Goal: Task Accomplishment & Management: Complete application form

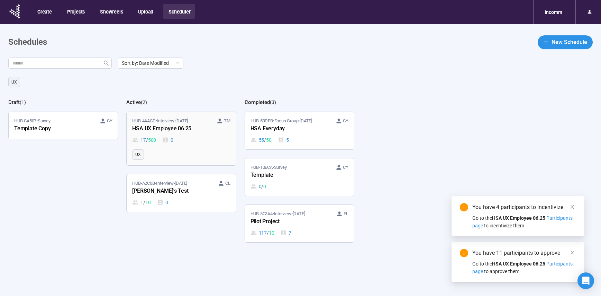
click at [214, 144] on link "HUB-4AACD • Interview • [DATE] TM HSA UX Employee 06.25 17 / 500 0 UX" at bounding box center [181, 138] width 109 height 53
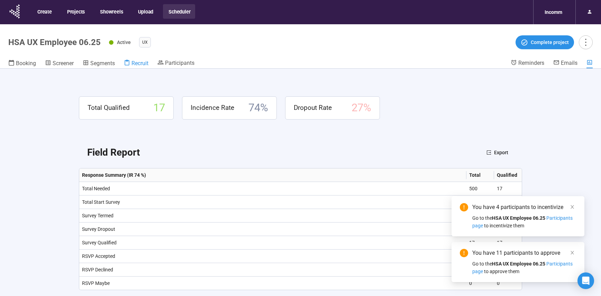
click at [136, 65] on span "Recruit" at bounding box center [140, 63] width 17 height 7
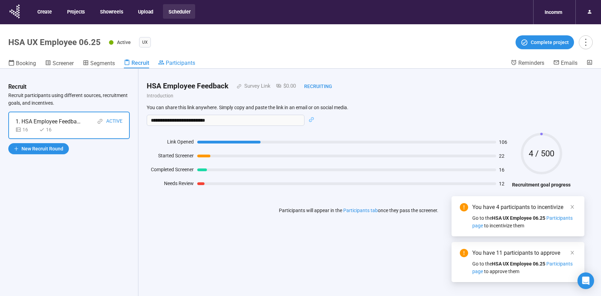
click at [164, 63] on icon at bounding box center [161, 62] width 6 height 6
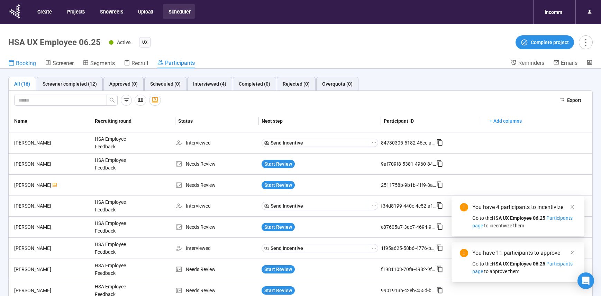
click at [30, 64] on span "Booking" at bounding box center [26, 63] width 20 height 7
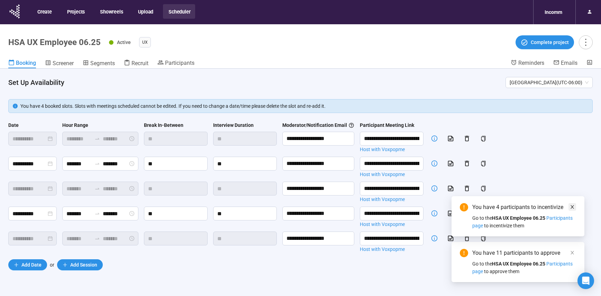
click at [572, 207] on icon "close" at bounding box center [572, 206] width 5 height 5
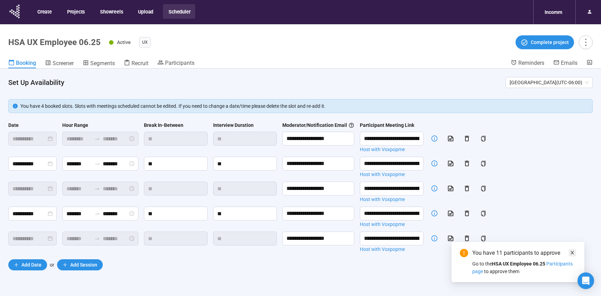
click at [571, 252] on icon "close" at bounding box center [572, 252] width 5 height 5
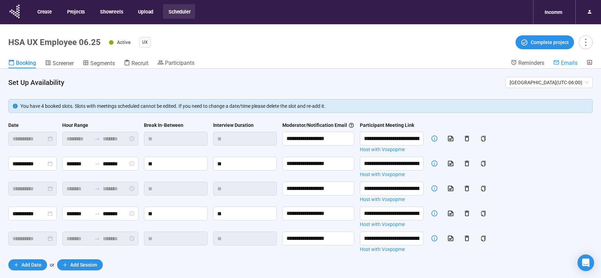
click at [567, 62] on span "Emails" at bounding box center [569, 63] width 17 height 7
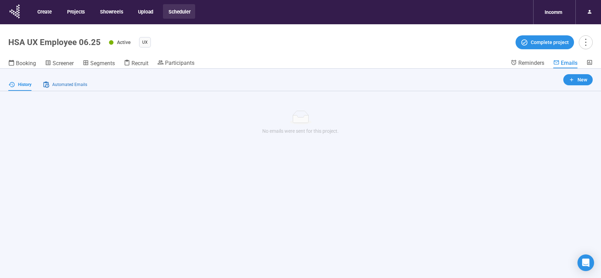
click at [78, 86] on span "Automated Emails" at bounding box center [69, 84] width 35 height 7
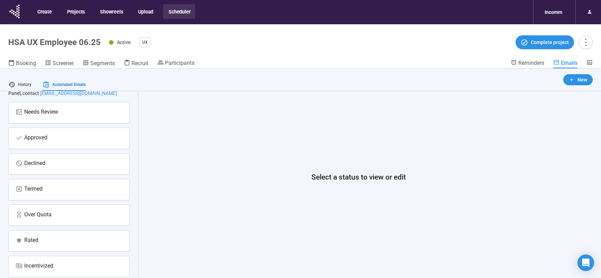
scroll to position [64, 0]
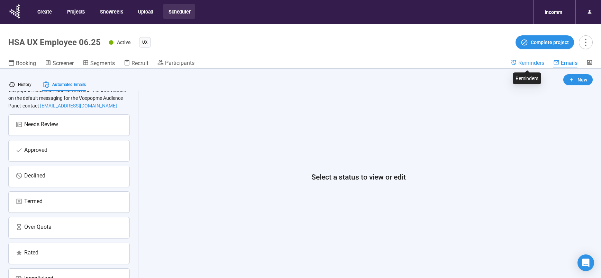
click at [530, 63] on span "Reminders" at bounding box center [532, 63] width 26 height 7
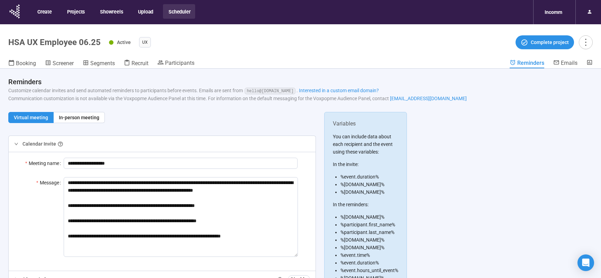
scroll to position [3, 0]
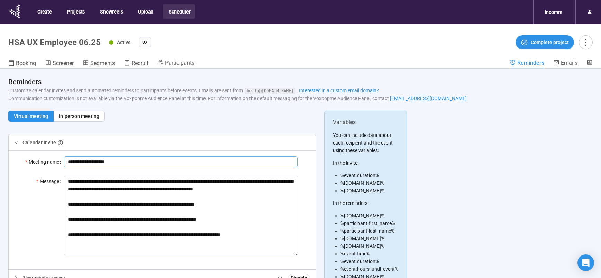
drag, startPoint x: 68, startPoint y: 161, endPoint x: 120, endPoint y: 161, distance: 51.6
click at [120, 161] on input "**********" at bounding box center [181, 161] width 234 height 11
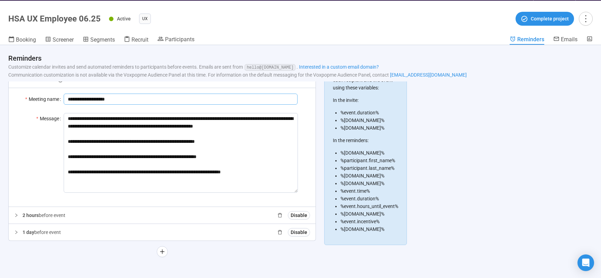
scroll to position [24, 0]
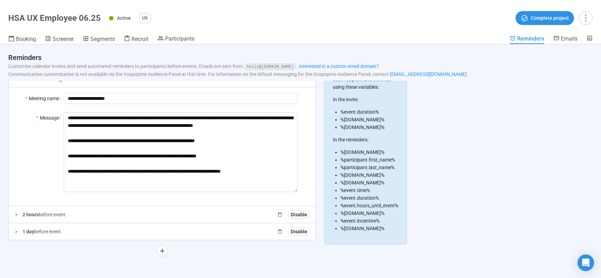
click at [18, 212] on icon "right" at bounding box center [16, 214] width 4 height 4
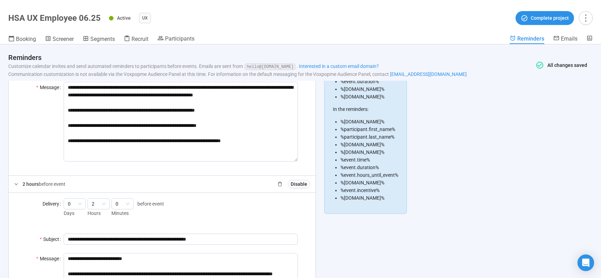
scroll to position [129, 0]
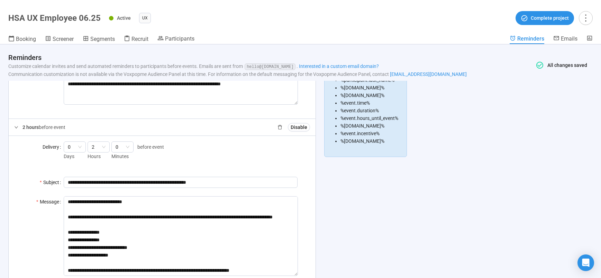
click at [26, 127] on span "2 hours" at bounding box center [31, 127] width 16 height 6
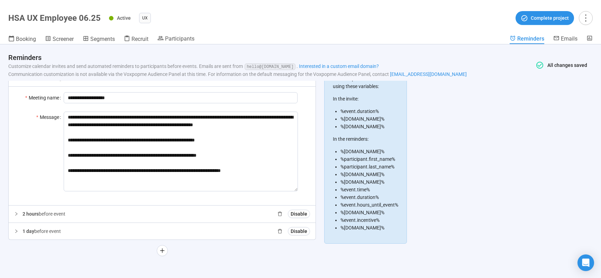
scroll to position [42, 0]
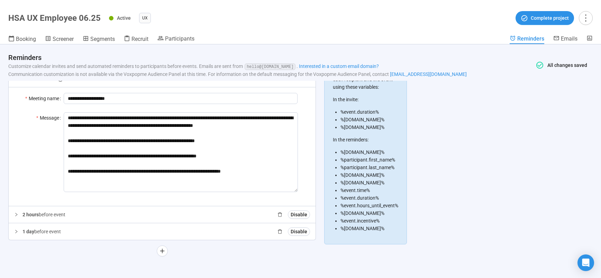
click at [44, 233] on p "1 day before event" at bounding box center [42, 231] width 38 height 8
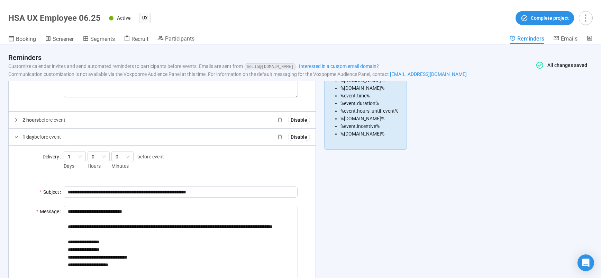
scroll to position [150, 0]
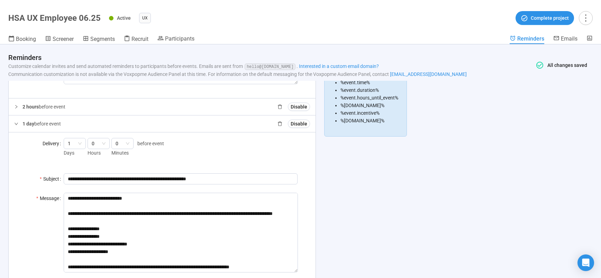
click at [28, 108] on span "2 hours" at bounding box center [31, 107] width 16 height 6
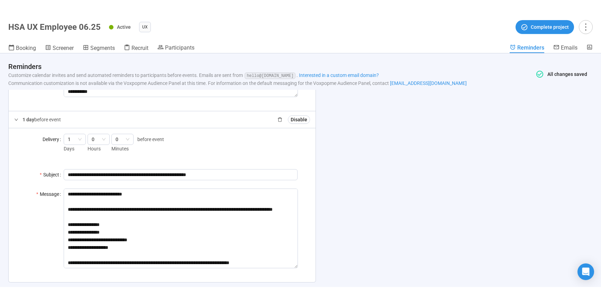
scroll to position [318, 0]
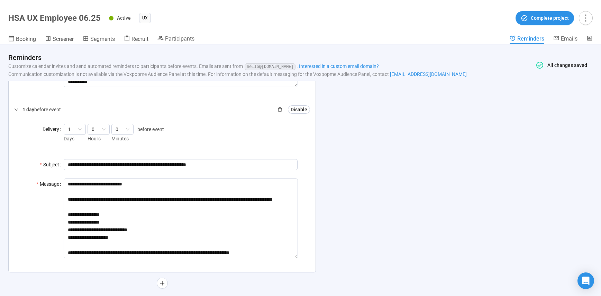
click at [181, 11] on div "Active UX Complete project" at bounding box center [351, 18] width 484 height 14
click at [25, 41] on span "Booking" at bounding box center [26, 39] width 20 height 7
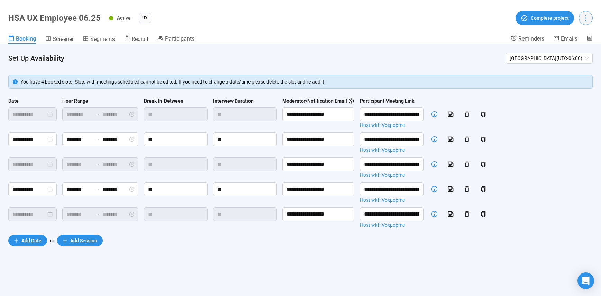
click at [591, 20] on button "button" at bounding box center [586, 18] width 14 height 14
click at [577, 36] on span "Project details" at bounding box center [572, 33] width 30 height 8
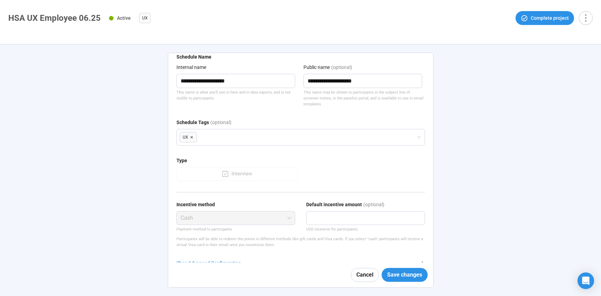
scroll to position [51, 0]
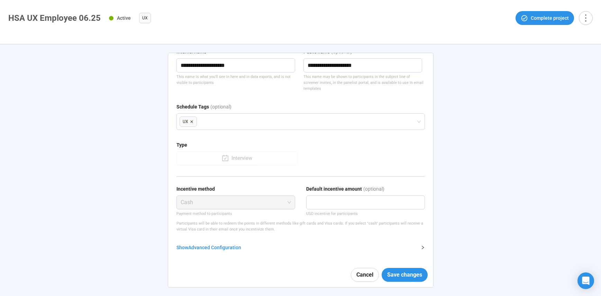
click at [421, 247] on icon "right" at bounding box center [423, 247] width 4 height 4
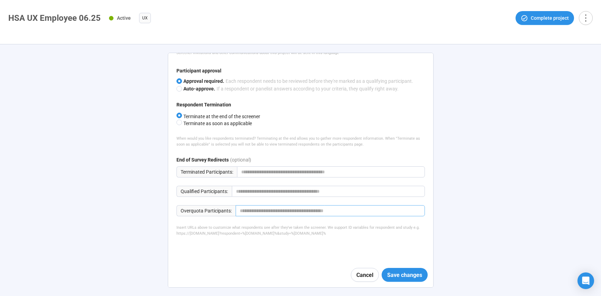
scroll to position [333, 0]
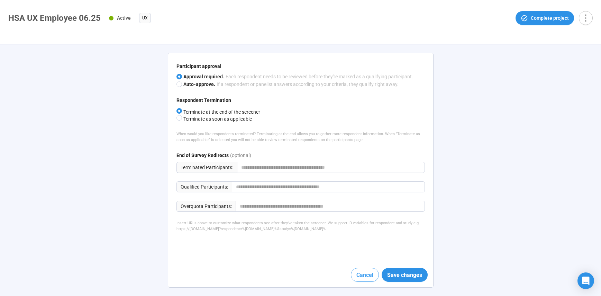
click at [365, 277] on span "Cancel" at bounding box center [365, 274] width 17 height 9
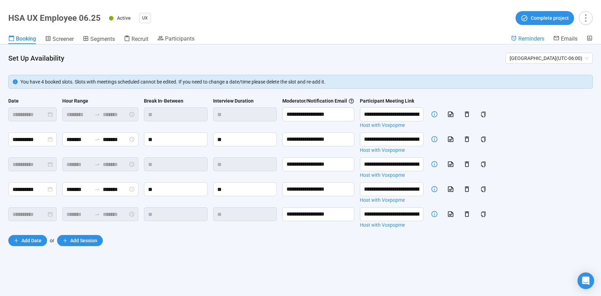
click at [534, 40] on span "Reminders" at bounding box center [532, 38] width 26 height 7
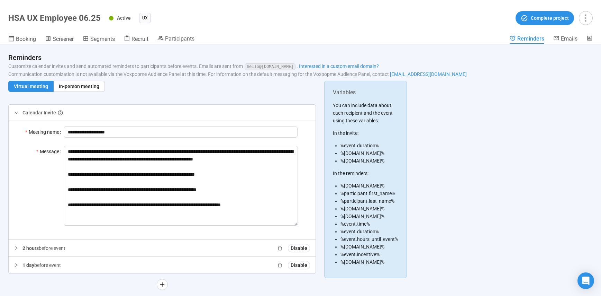
scroll to position [17, 0]
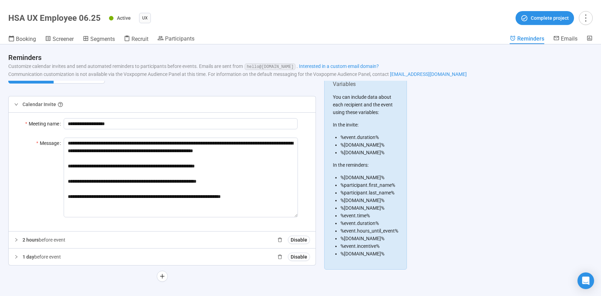
click at [83, 243] on div "2 hours before event Disable" at bounding box center [162, 239] width 307 height 17
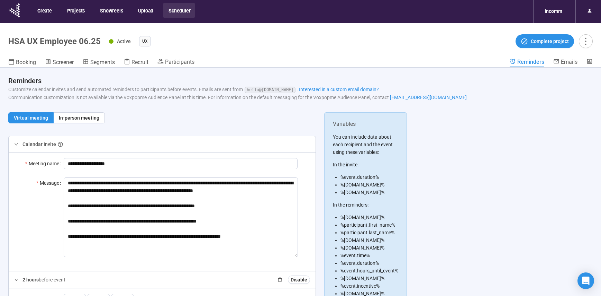
scroll to position [0, 0]
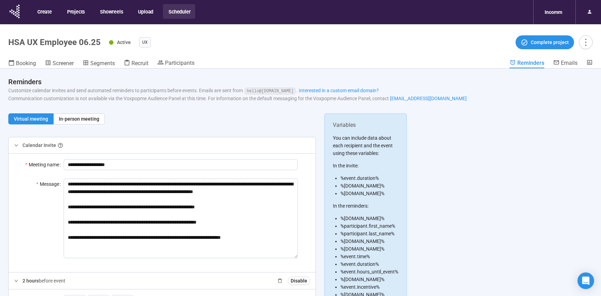
click at [186, 12] on button "Scheduler" at bounding box center [179, 11] width 32 height 15
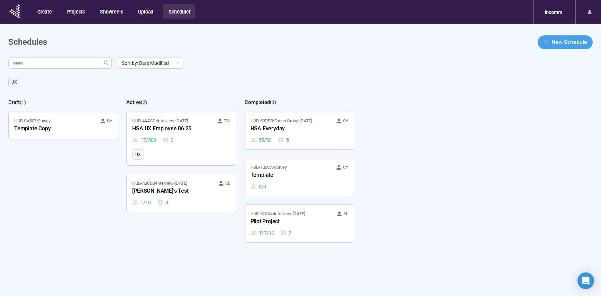
click at [554, 43] on span "New Schedule" at bounding box center [570, 42] width 36 height 9
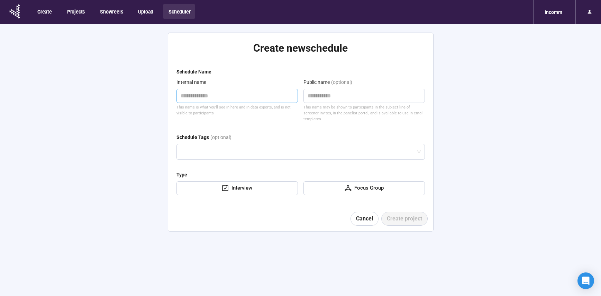
click at [210, 92] on textarea at bounding box center [238, 96] width 122 height 14
type textarea "*"
type textarea "**"
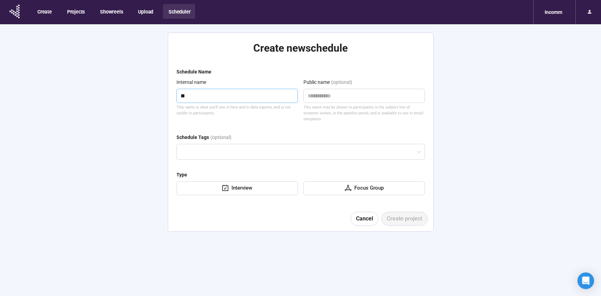
type textarea "***"
type textarea "****"
click at [248, 184] on div "Interview" at bounding box center [241, 188] width 24 height 8
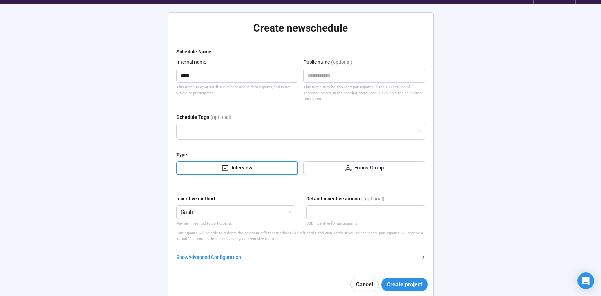
scroll to position [24, 0]
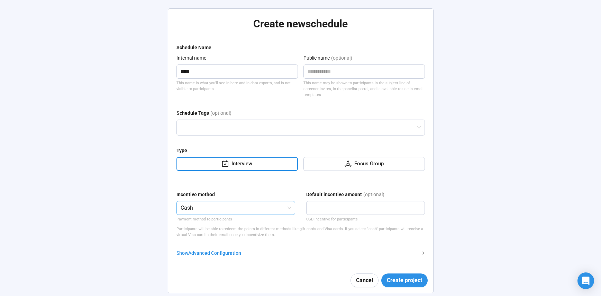
click at [269, 203] on span "Cash" at bounding box center [236, 207] width 110 height 13
click at [191, 227] on div "Points" at bounding box center [236, 228] width 108 height 8
click at [407, 277] on span "Create project" at bounding box center [404, 280] width 35 height 9
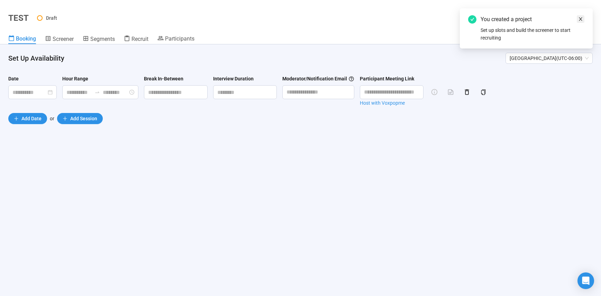
click at [582, 20] on icon "close" at bounding box center [580, 18] width 3 height 3
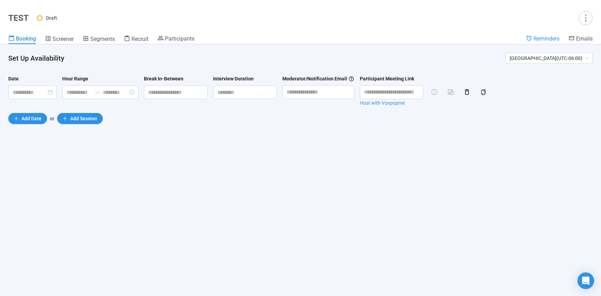
click at [546, 39] on span "Reminders" at bounding box center [547, 38] width 26 height 7
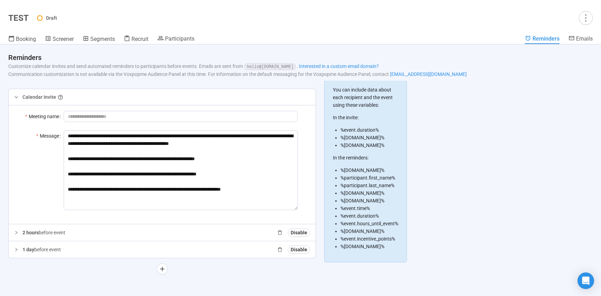
click at [65, 230] on p "2 hours before event" at bounding box center [44, 232] width 43 height 8
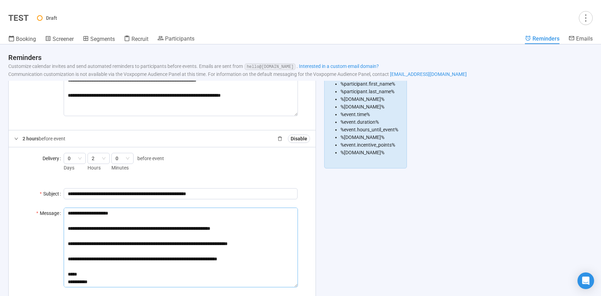
scroll to position [69, 0]
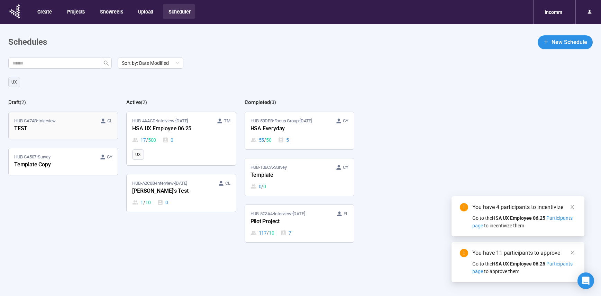
click at [75, 125] on div "TEST" at bounding box center [52, 128] width 76 height 9
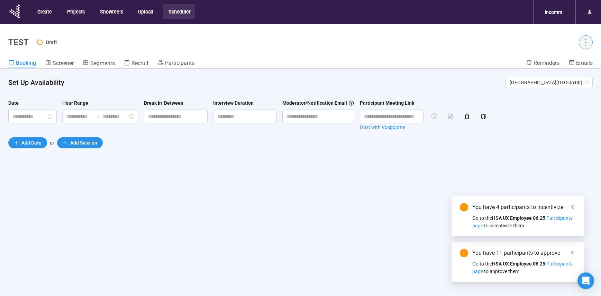
click at [584, 45] on icon "more" at bounding box center [585, 41] width 9 height 9
click at [570, 80] on span "Delete draft" at bounding box center [570, 80] width 26 height 6
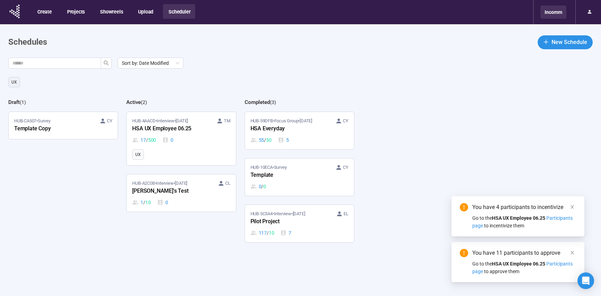
click at [555, 15] on div "Incomm" at bounding box center [554, 12] width 26 height 13
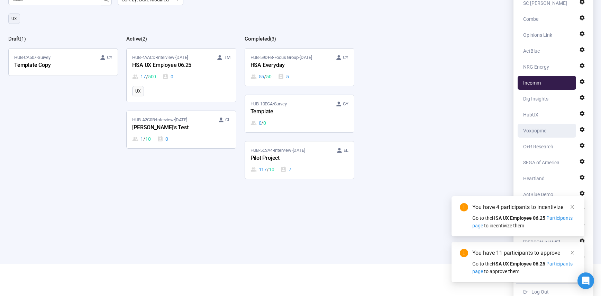
scroll to position [70, 0]
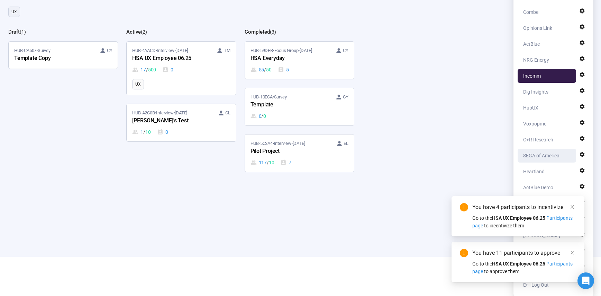
click at [543, 155] on div "SEGA of America" at bounding box center [541, 156] width 36 height 14
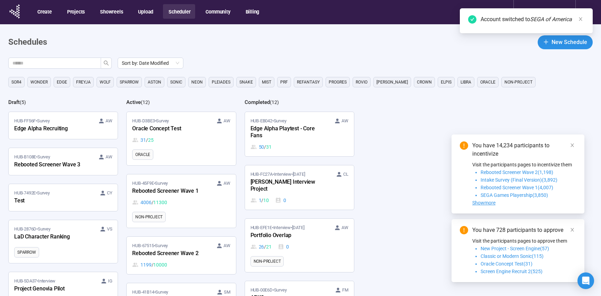
click at [192, 149] on link "HUB-D3BE3 • Survey AW Oracle Concept Test 31 / 25 ORACLE" at bounding box center [181, 138] width 109 height 53
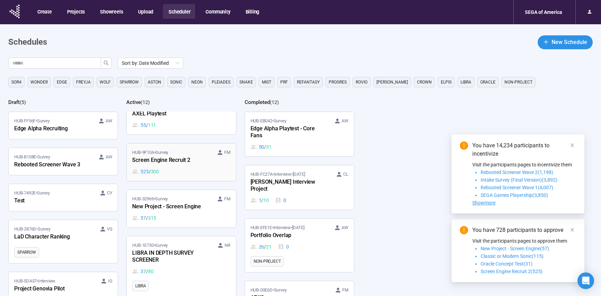
scroll to position [199, 0]
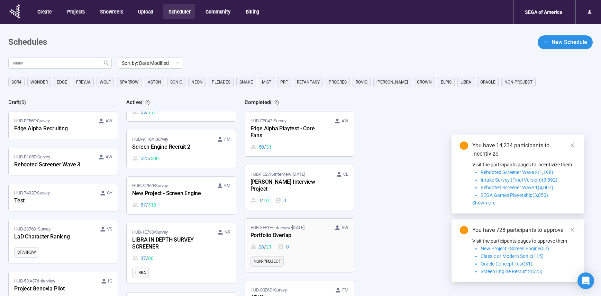
click at [320, 224] on div "HUB-EFE1E • Interview • Apr 25 AW" at bounding box center [300, 227] width 98 height 7
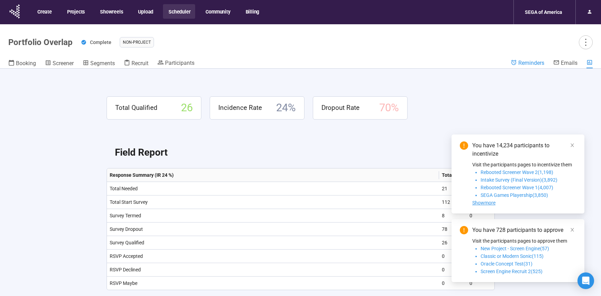
click at [531, 61] on span "Reminders" at bounding box center [532, 63] width 26 height 7
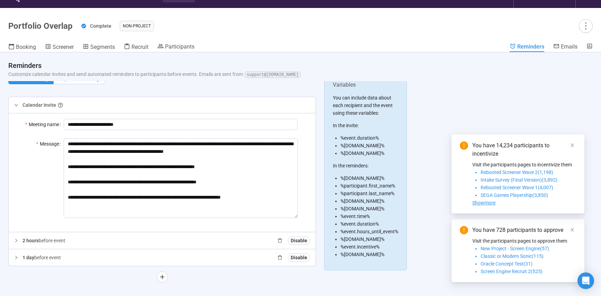
scroll to position [24, 0]
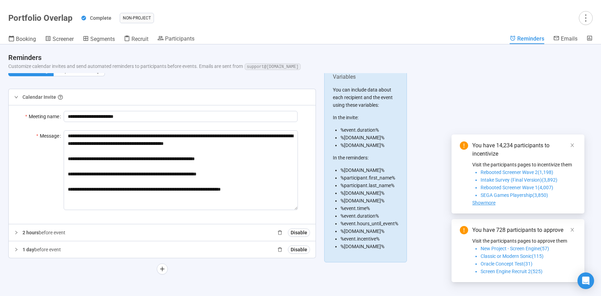
click at [69, 232] on div "2 hours before event Disable" at bounding box center [167, 232] width 288 height 8
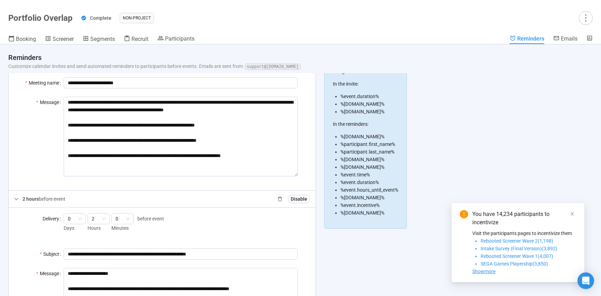
scroll to position [0, 0]
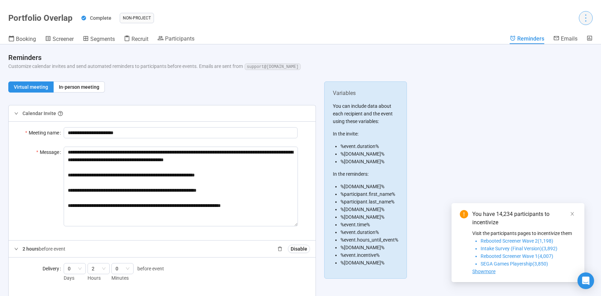
click at [589, 21] on icon "more" at bounding box center [585, 17] width 9 height 9
click at [575, 34] on span "Project details" at bounding box center [571, 33] width 32 height 8
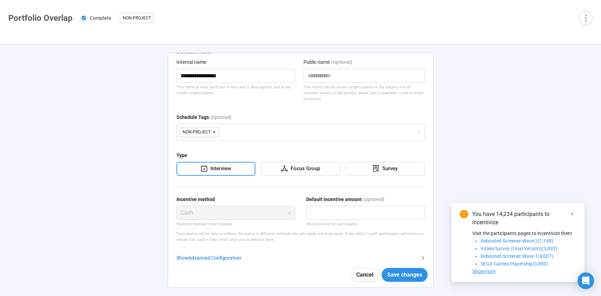
scroll to position [41, 0]
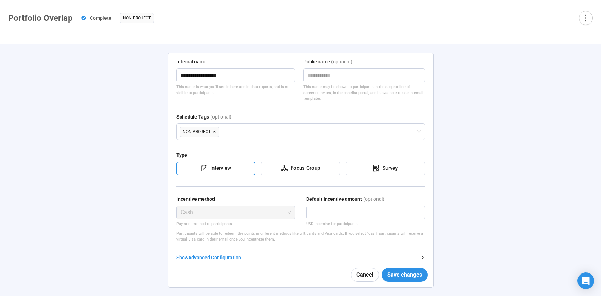
click at [102, 250] on div "**********" at bounding box center [300, 169] width 601 height 251
click at [357, 275] on span "Cancel" at bounding box center [365, 274] width 17 height 9
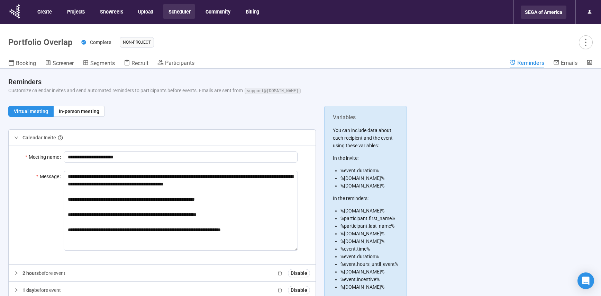
click at [542, 15] on div "SEGA of America" at bounding box center [544, 12] width 46 height 13
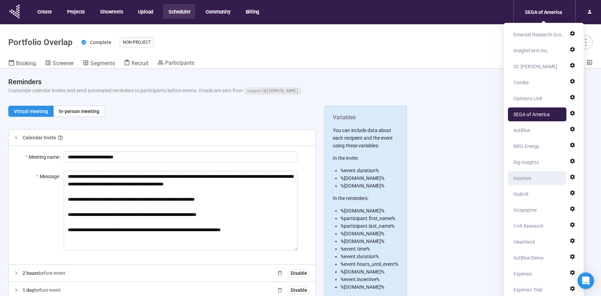
click at [528, 179] on div "Incomm" at bounding box center [523, 178] width 18 height 14
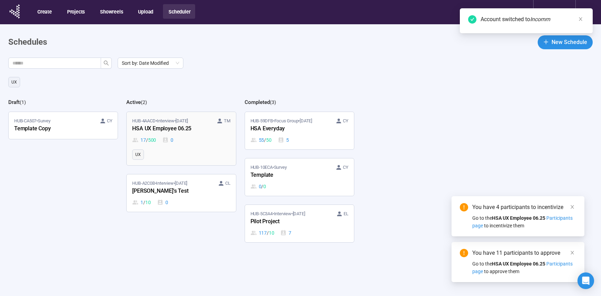
click at [188, 141] on div "17 / 500 0" at bounding box center [181, 140] width 98 height 8
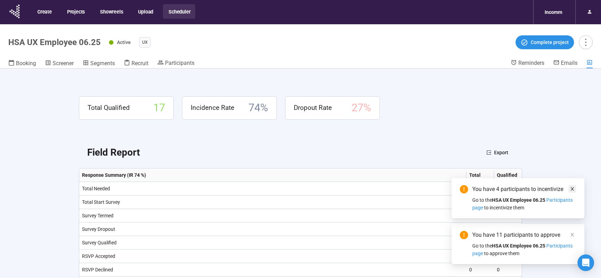
click at [575, 189] on link at bounding box center [573, 189] width 8 height 8
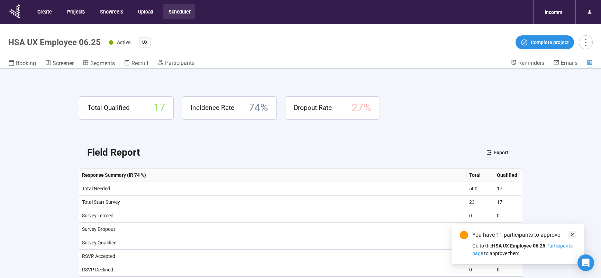
click at [572, 233] on icon "close" at bounding box center [572, 234] width 5 height 5
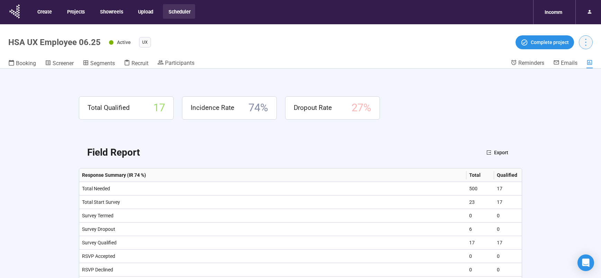
click at [585, 45] on icon "more" at bounding box center [585, 41] width 9 height 9
click at [581, 56] on span "Project details" at bounding box center [572, 58] width 30 height 8
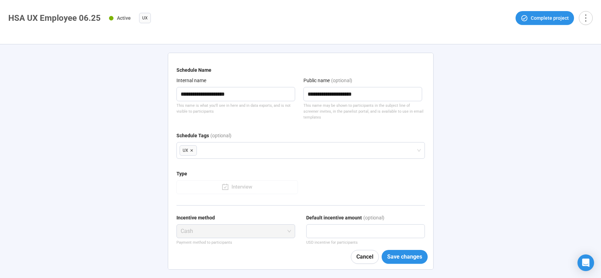
scroll to position [69, 0]
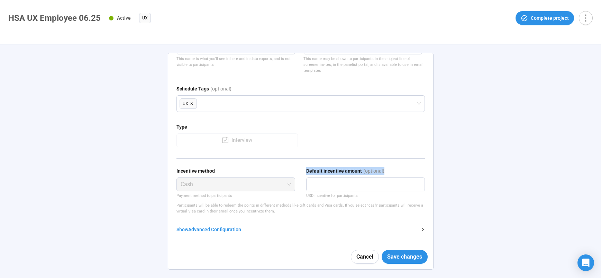
drag, startPoint x: 302, startPoint y: 171, endPoint x: 385, endPoint y: 171, distance: 83.1
click at [385, 171] on div "Incentive method Cash Payment method to participants Default incentive amount (…" at bounding box center [301, 183] width 249 height 32
click at [119, 203] on div "**********" at bounding box center [300, 160] width 601 height 233
click at [357, 259] on span "Cancel" at bounding box center [365, 256] width 17 height 9
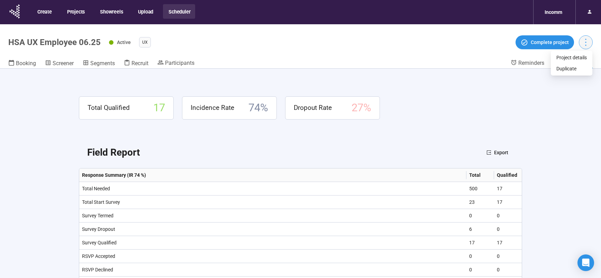
click at [583, 41] on icon "more" at bounding box center [585, 41] width 9 height 9
click at [577, 56] on span "Project details" at bounding box center [572, 58] width 30 height 8
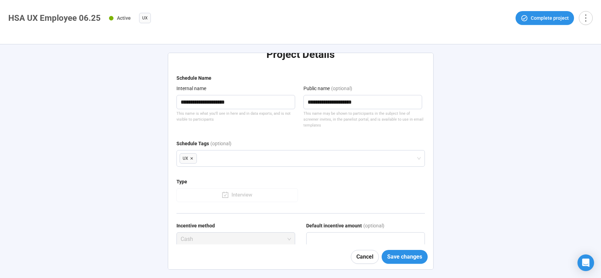
scroll to position [69, 0]
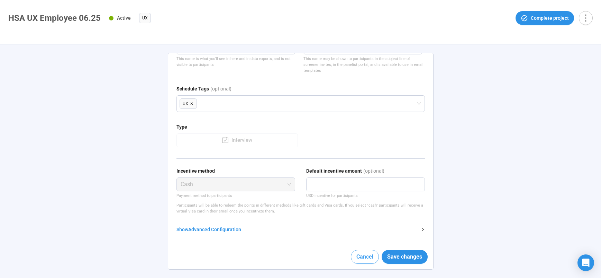
click at [357, 261] on button "Cancel" at bounding box center [365, 257] width 28 height 14
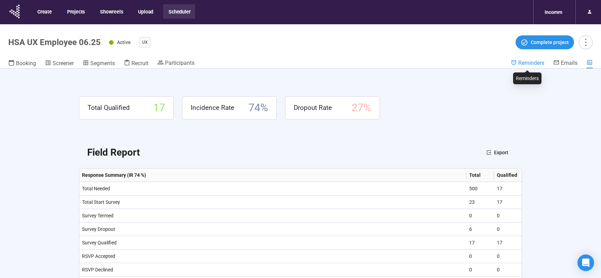
click at [534, 64] on span "Reminders" at bounding box center [532, 63] width 26 height 7
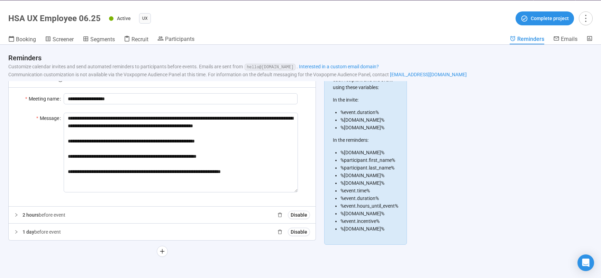
scroll to position [24, 0]
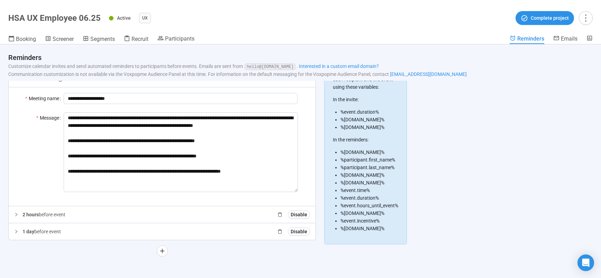
click at [52, 215] on p "2 hours before event" at bounding box center [44, 214] width 43 height 8
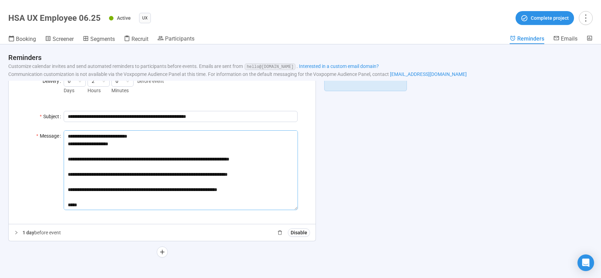
scroll to position [48, 0]
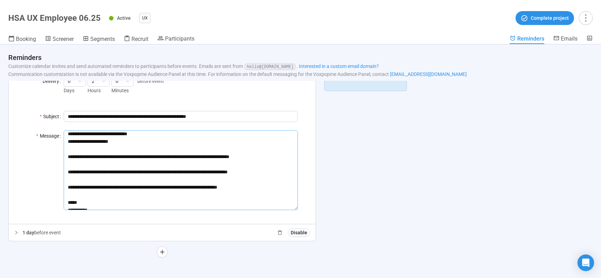
drag, startPoint x: 68, startPoint y: 164, endPoint x: 258, endPoint y: 165, distance: 189.4
click at [258, 165] on textarea "**********" at bounding box center [181, 170] width 234 height 80
click at [51, 231] on p "1 day before event" at bounding box center [42, 232] width 38 height 8
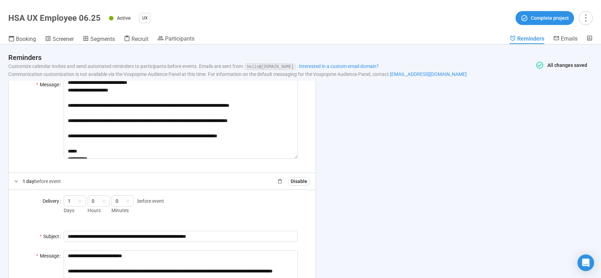
scroll to position [236, 0]
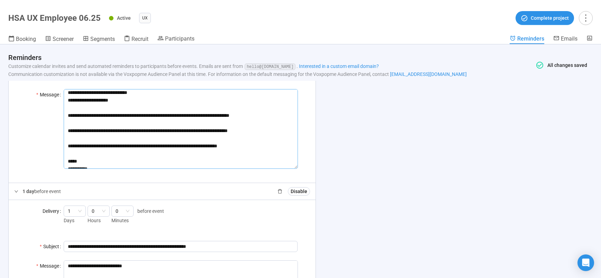
click at [160, 122] on textarea "**********" at bounding box center [181, 129] width 234 height 80
click at [160, 121] on textarea "**********" at bounding box center [181, 129] width 234 height 80
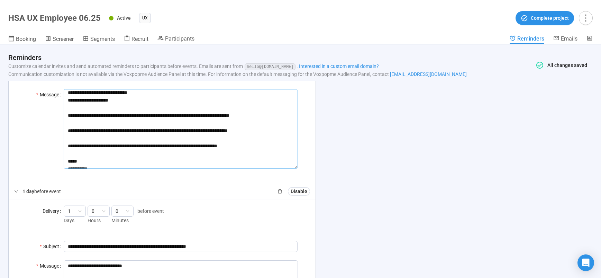
click at [160, 121] on textarea "**********" at bounding box center [181, 129] width 234 height 80
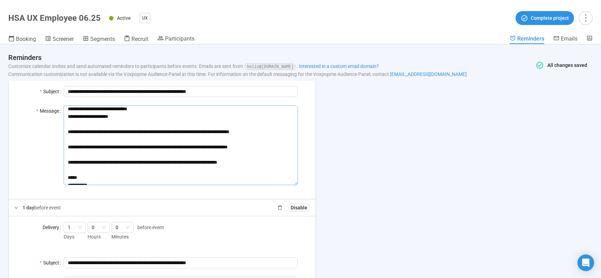
scroll to position [206, 0]
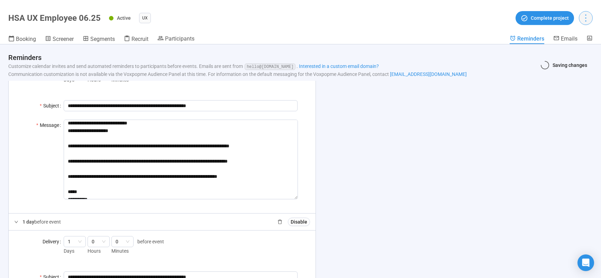
click at [588, 20] on icon "more" at bounding box center [585, 17] width 9 height 9
click at [569, 36] on span "Project details" at bounding box center [572, 33] width 30 height 8
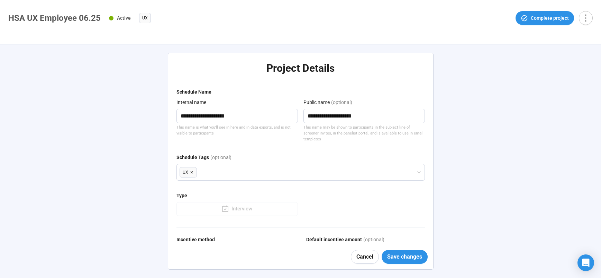
type textarea "**********"
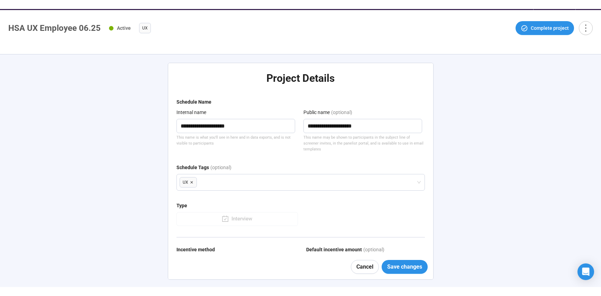
scroll to position [24, 0]
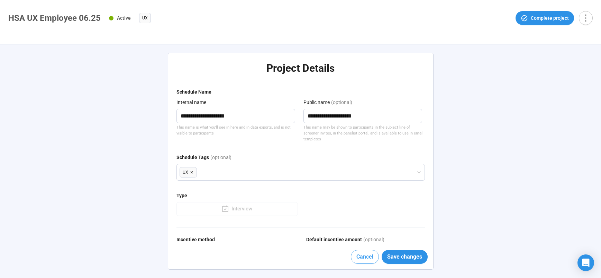
click at [364, 260] on span "Cancel" at bounding box center [365, 256] width 17 height 9
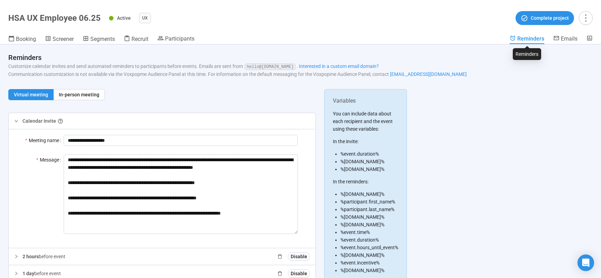
click at [526, 39] on span "Reminders" at bounding box center [531, 38] width 27 height 7
